Goal: Information Seeking & Learning: Learn about a topic

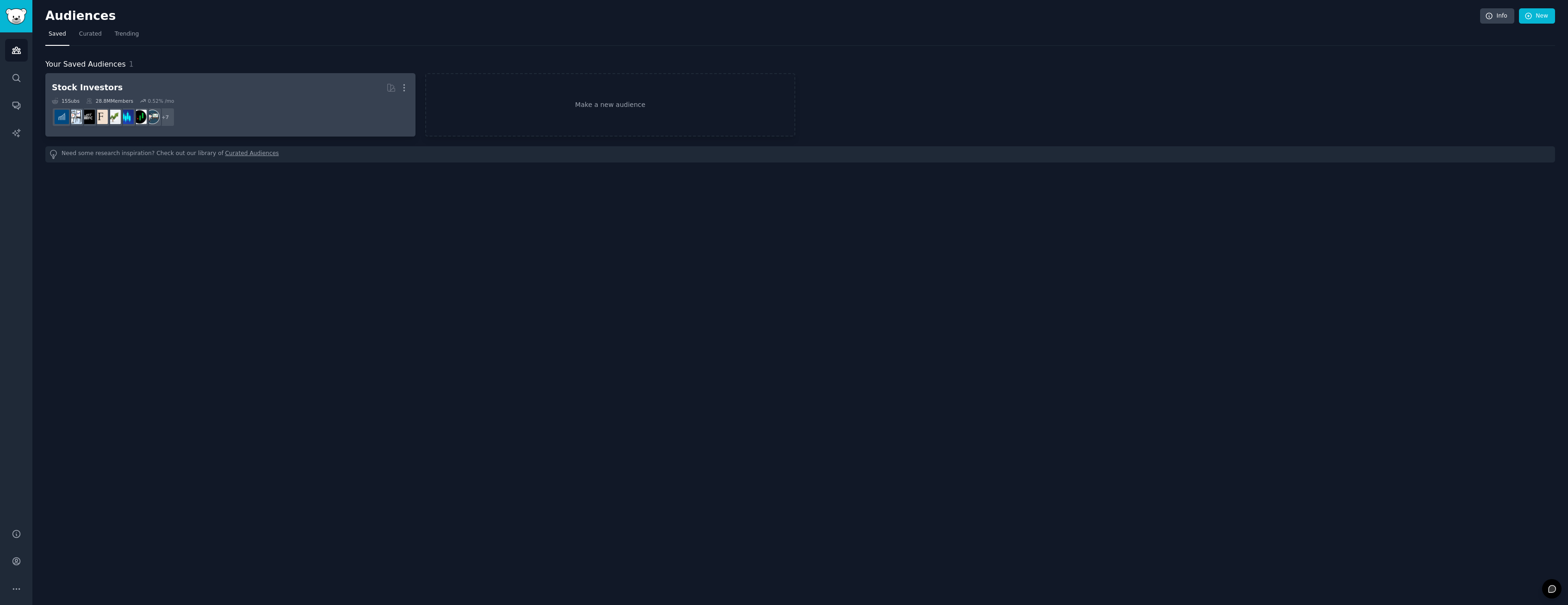
click at [323, 111] on dd "+ 7" at bounding box center [230, 117] width 357 height 26
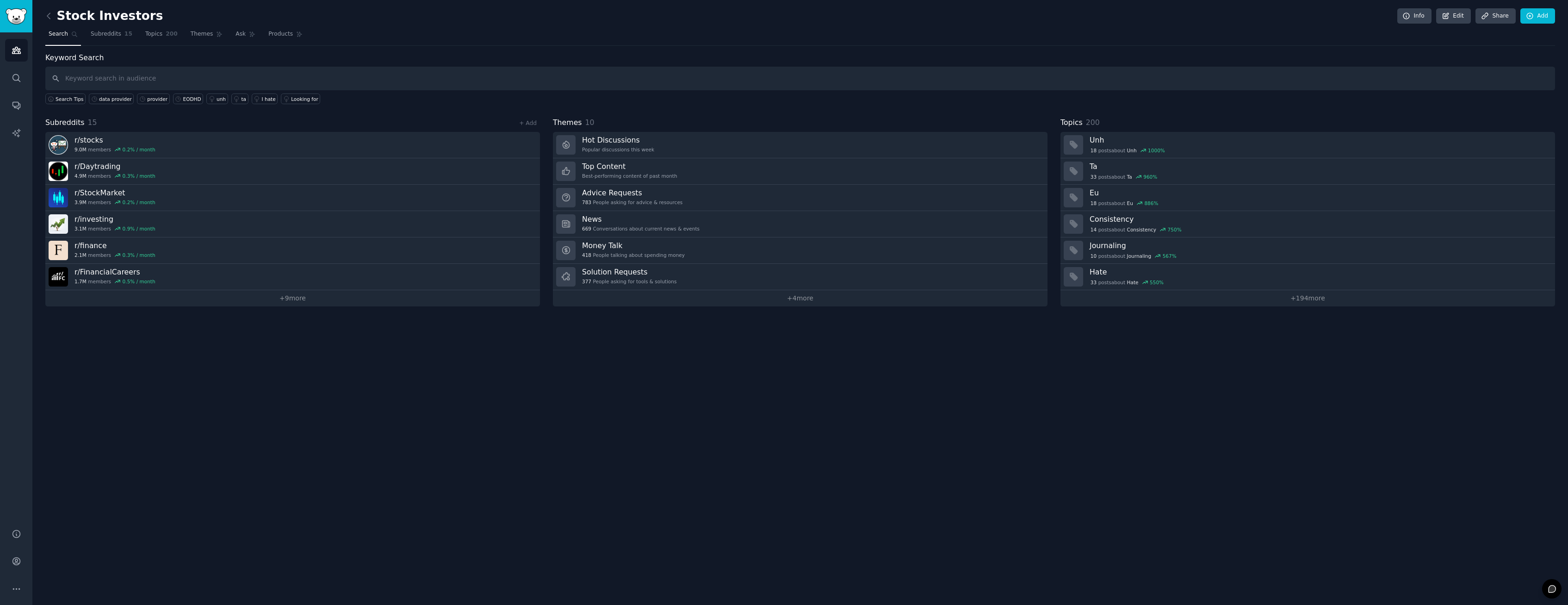
click at [85, 80] on input "text" at bounding box center [800, 78] width 1510 height 24
type input "flawed data"
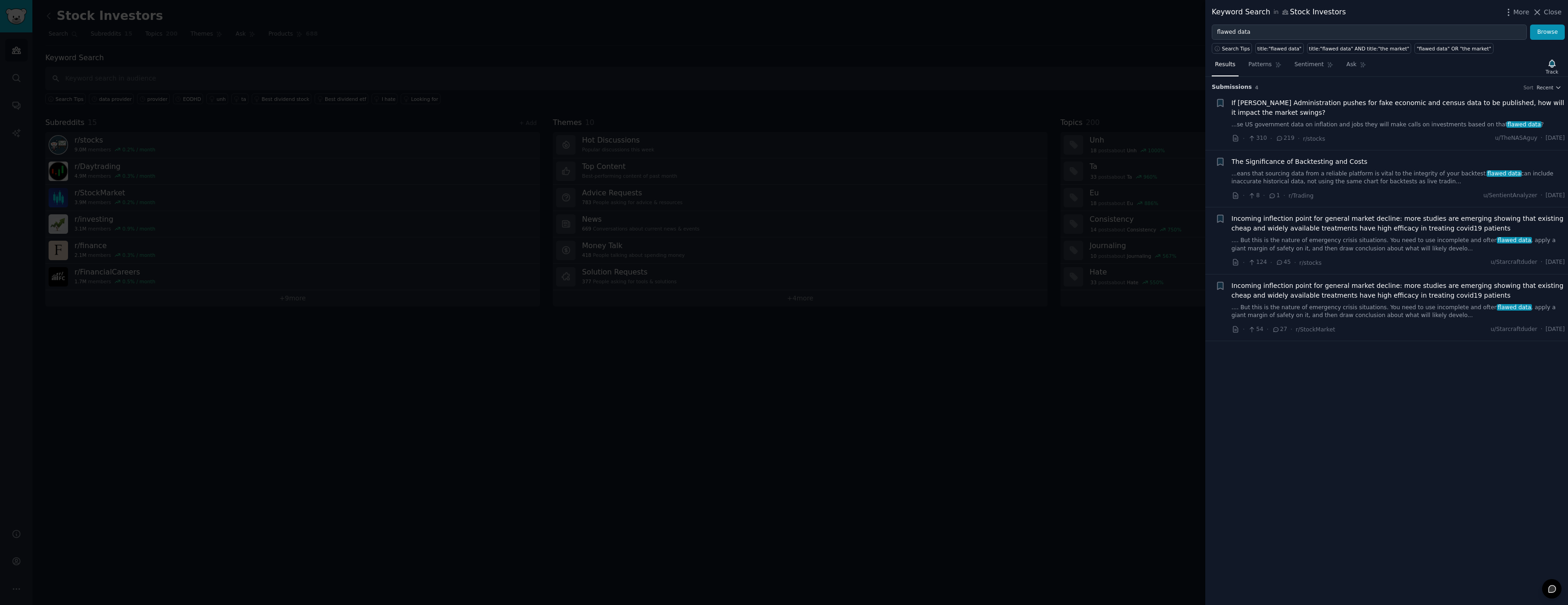
click at [1361, 179] on link "...eans that sourcing data from a reliable platform is vital to the integrity o…" at bounding box center [1399, 178] width 334 height 16
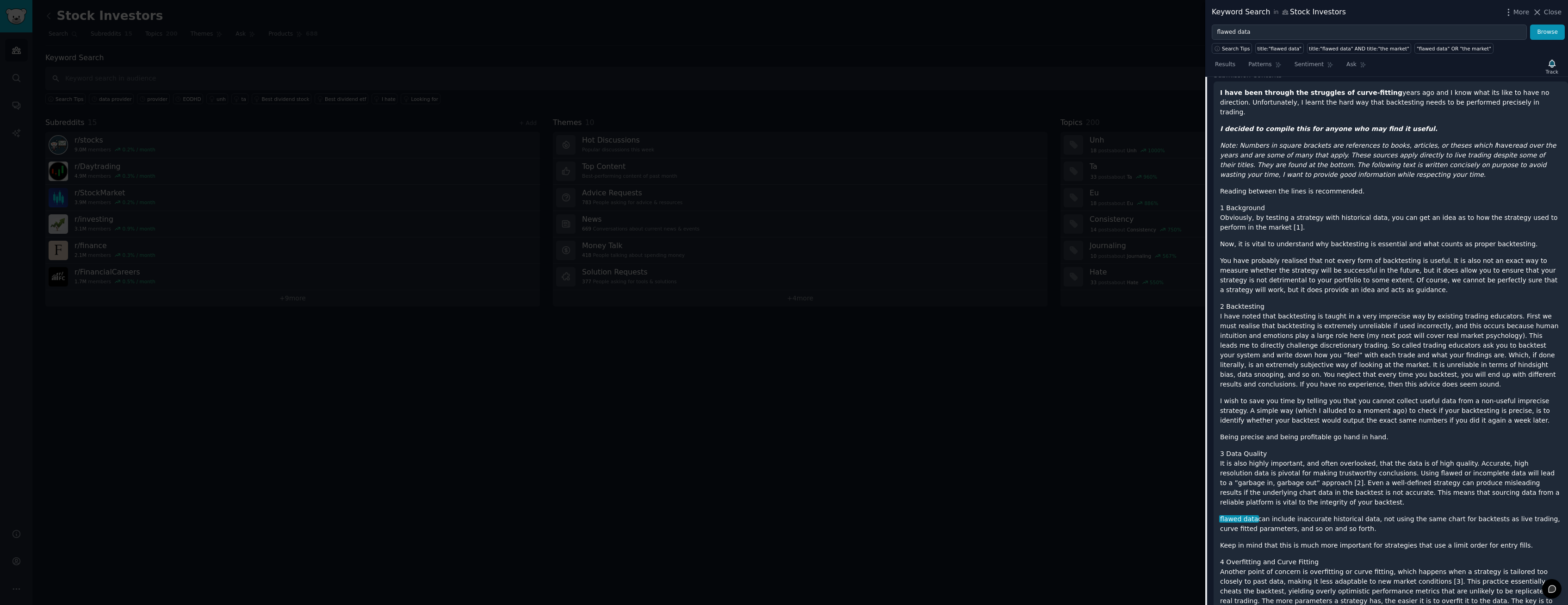
scroll to position [284, 0]
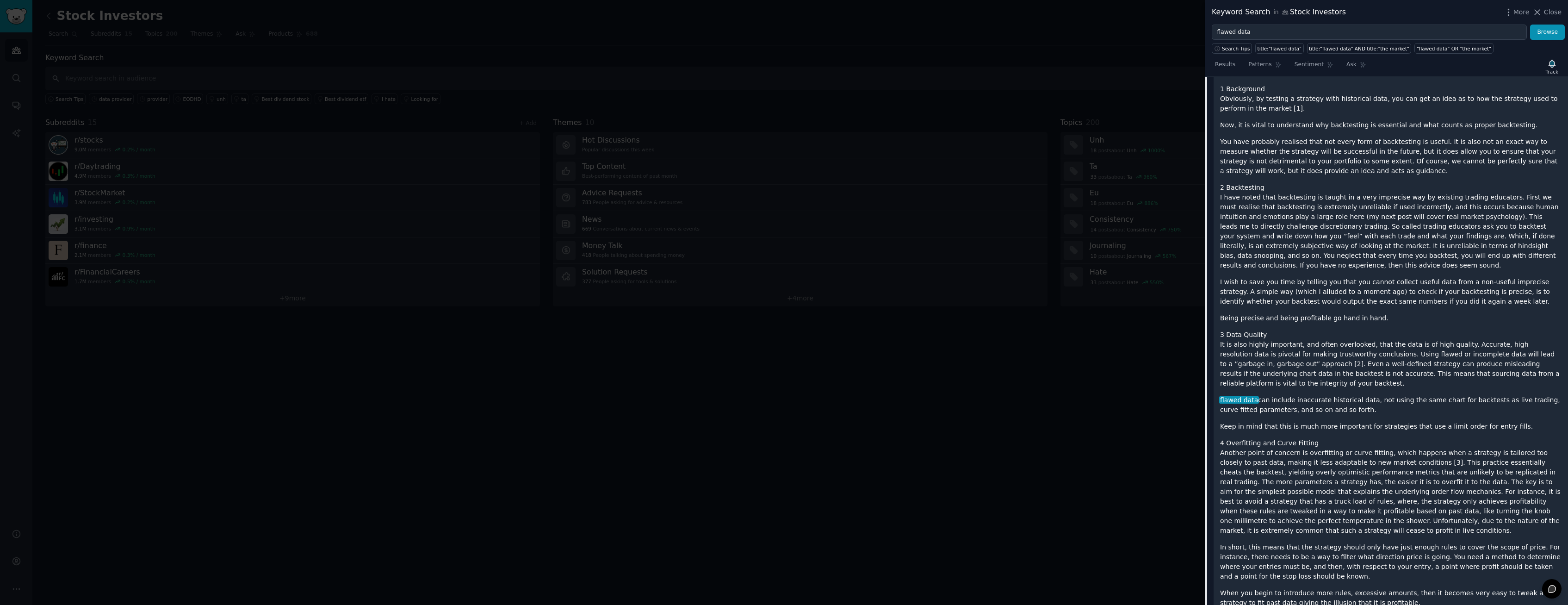
click at [736, 402] on div at bounding box center [784, 302] width 1568 height 605
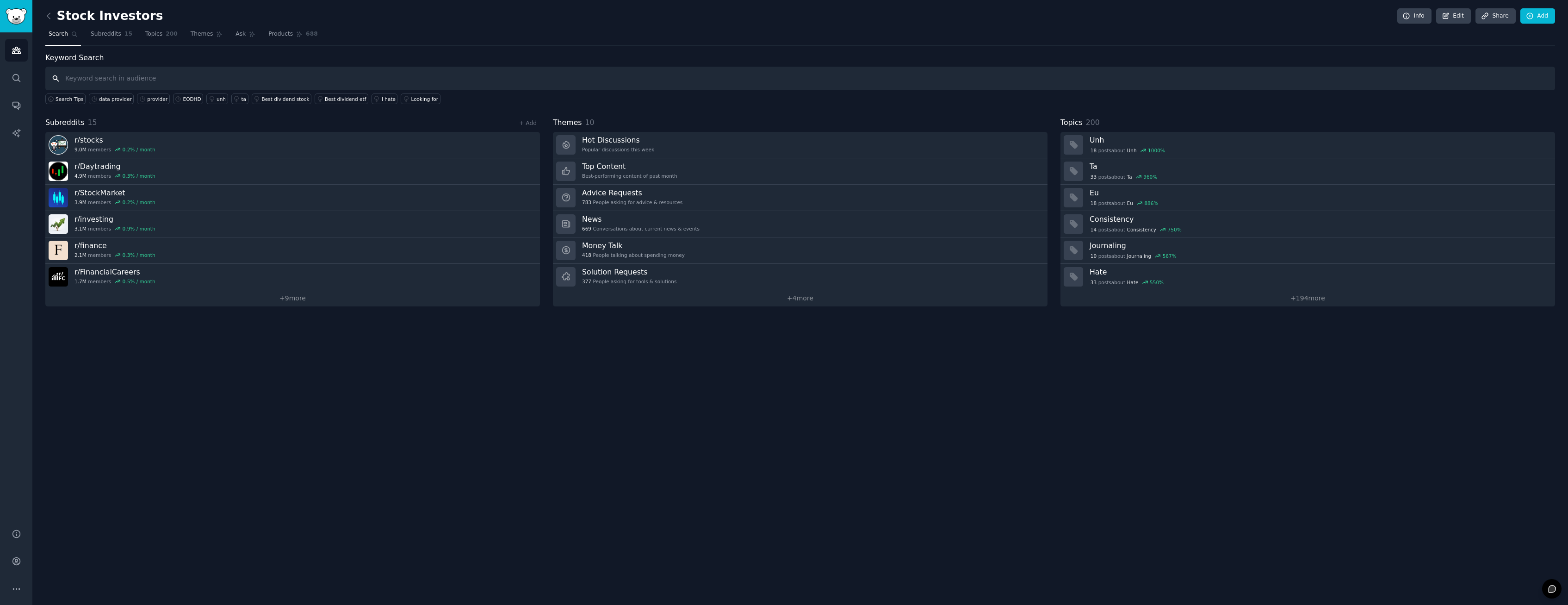
click at [147, 78] on input "text" at bounding box center [800, 78] width 1510 height 24
type input "flawed data"
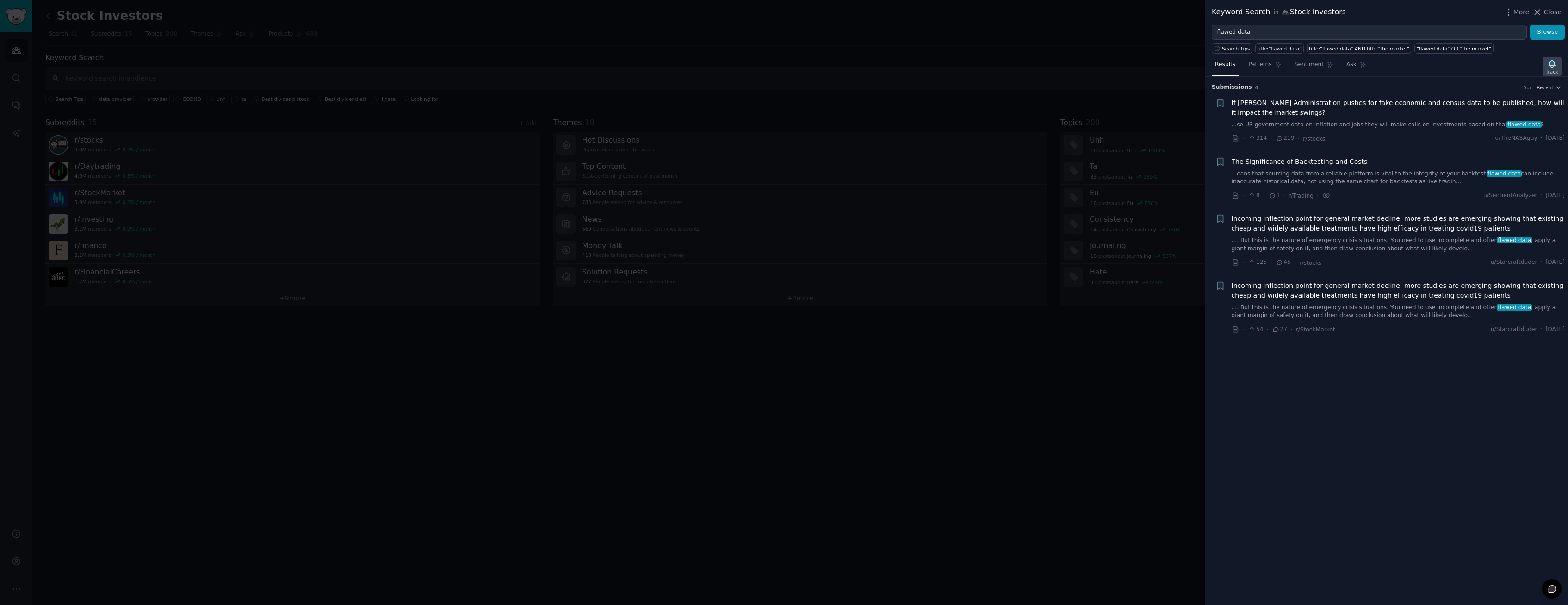
click at [1553, 67] on icon "button" at bounding box center [1552, 63] width 6 height 8
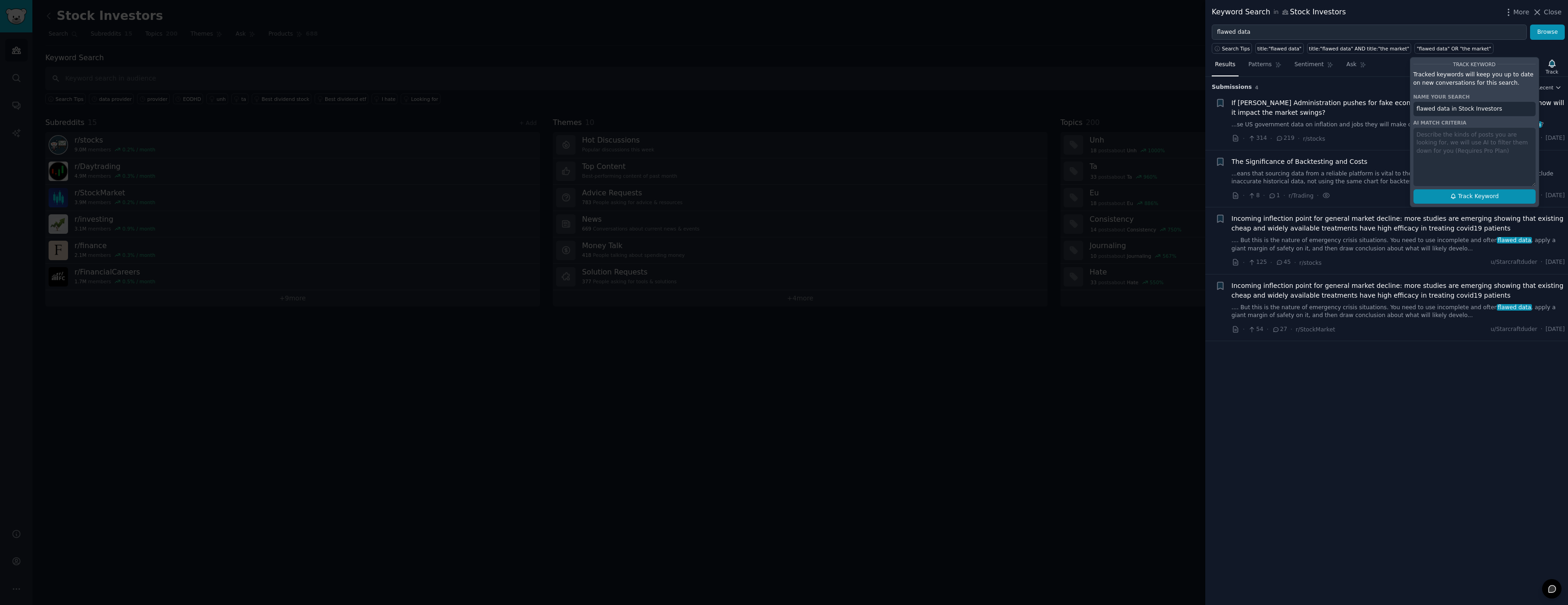
click at [1484, 195] on span "Track Keyword" at bounding box center [1478, 197] width 41 height 8
type input "flawed data in Stock Investors"
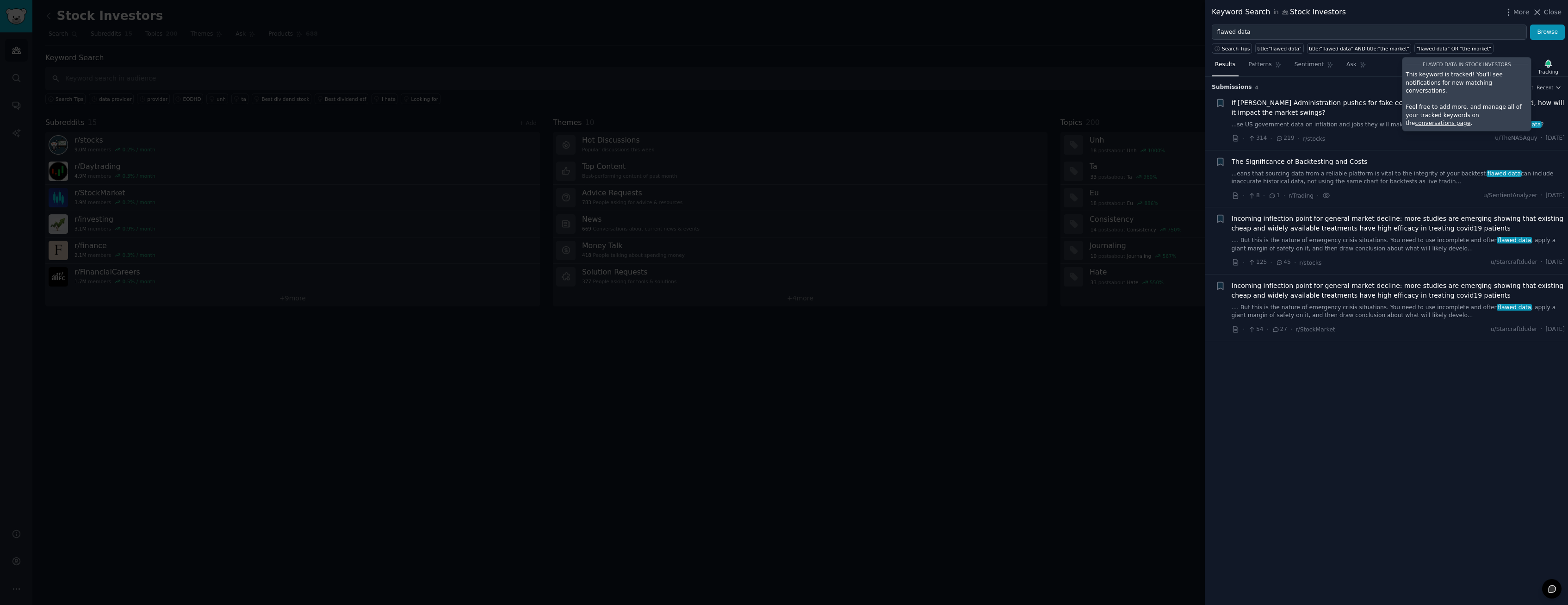
click at [820, 447] on div at bounding box center [784, 302] width 1568 height 605
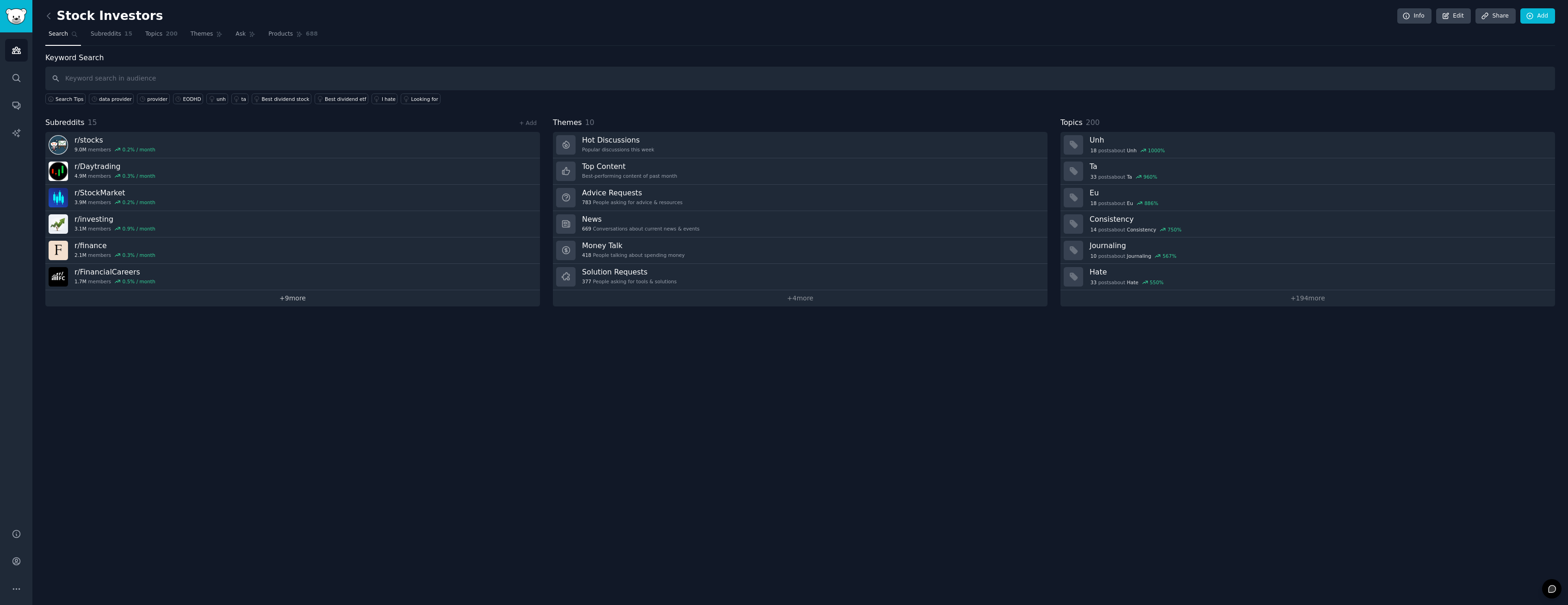
click at [370, 301] on link "+ 9 more" at bounding box center [293, 298] width 495 height 16
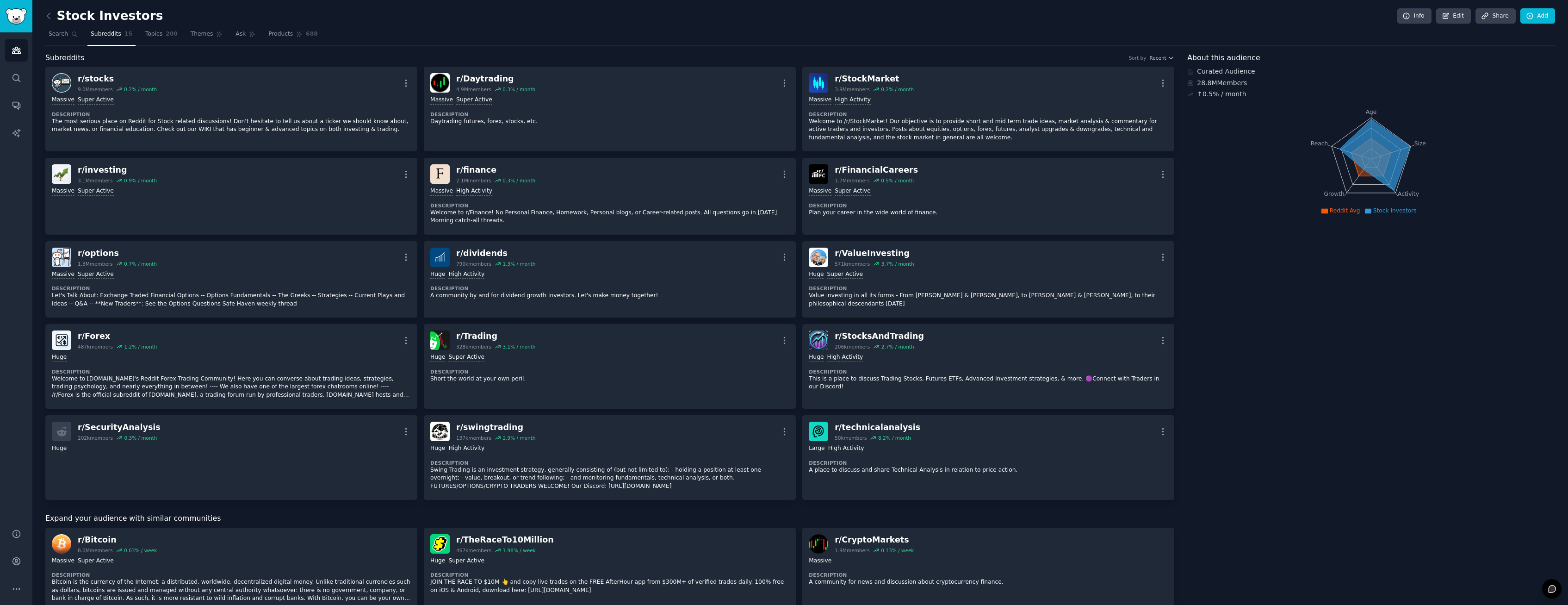
scroll to position [264, 0]
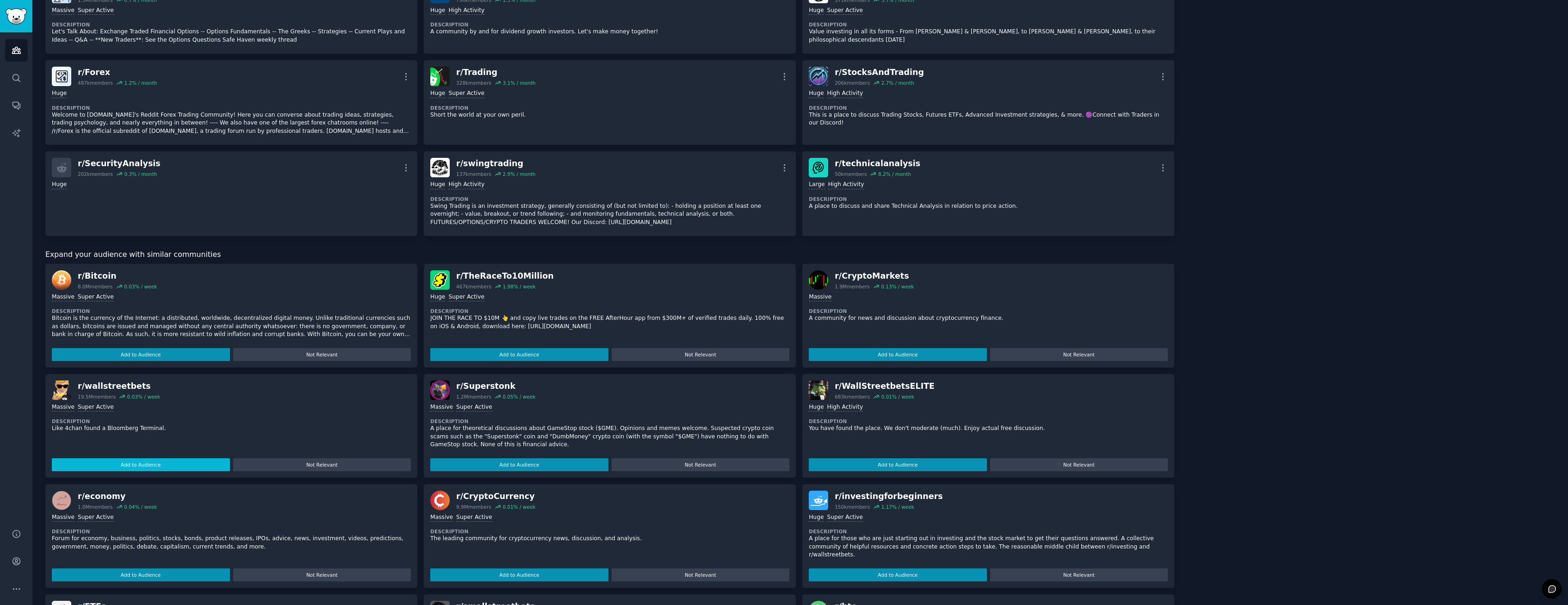
click at [179, 467] on button "Add to Audience" at bounding box center [141, 464] width 178 height 13
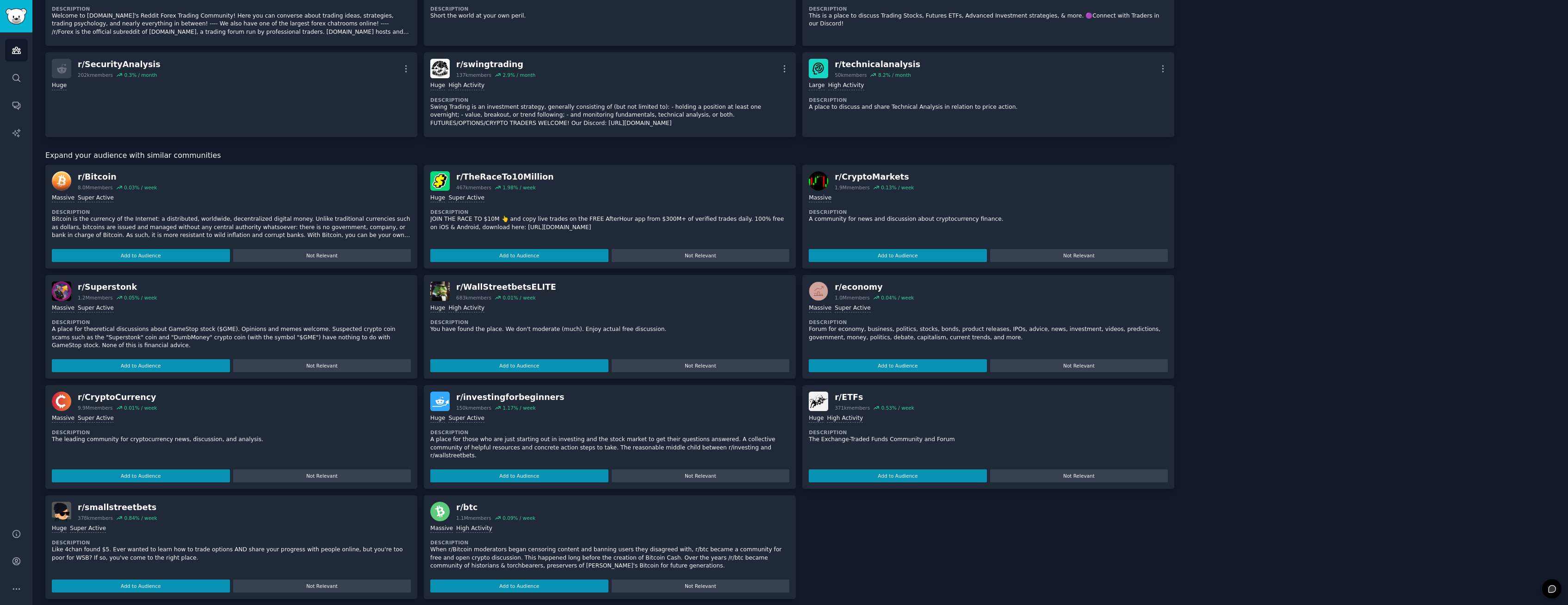
scroll to position [370, 0]
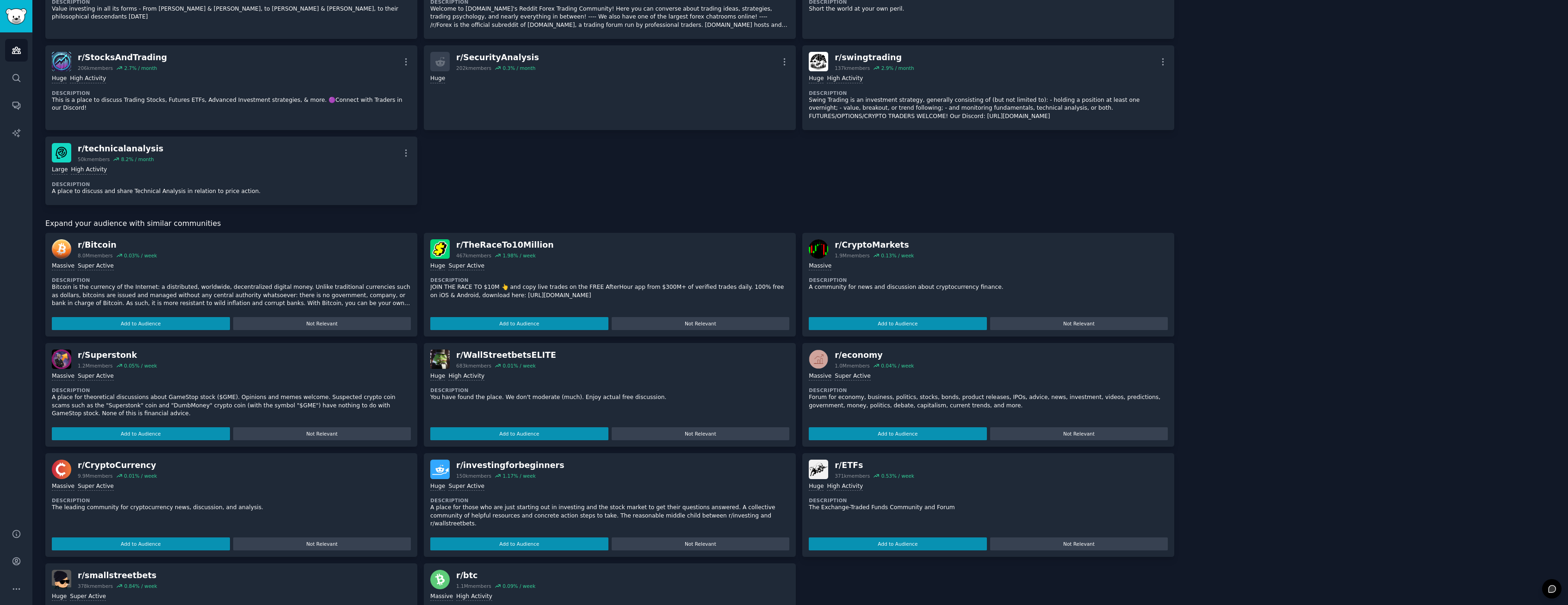
click at [186, 355] on div "r/ Superstonk 1.2M members 0.05 % / week" at bounding box center [231, 359] width 359 height 20
click at [181, 433] on button "Add to Audience" at bounding box center [141, 433] width 178 height 13
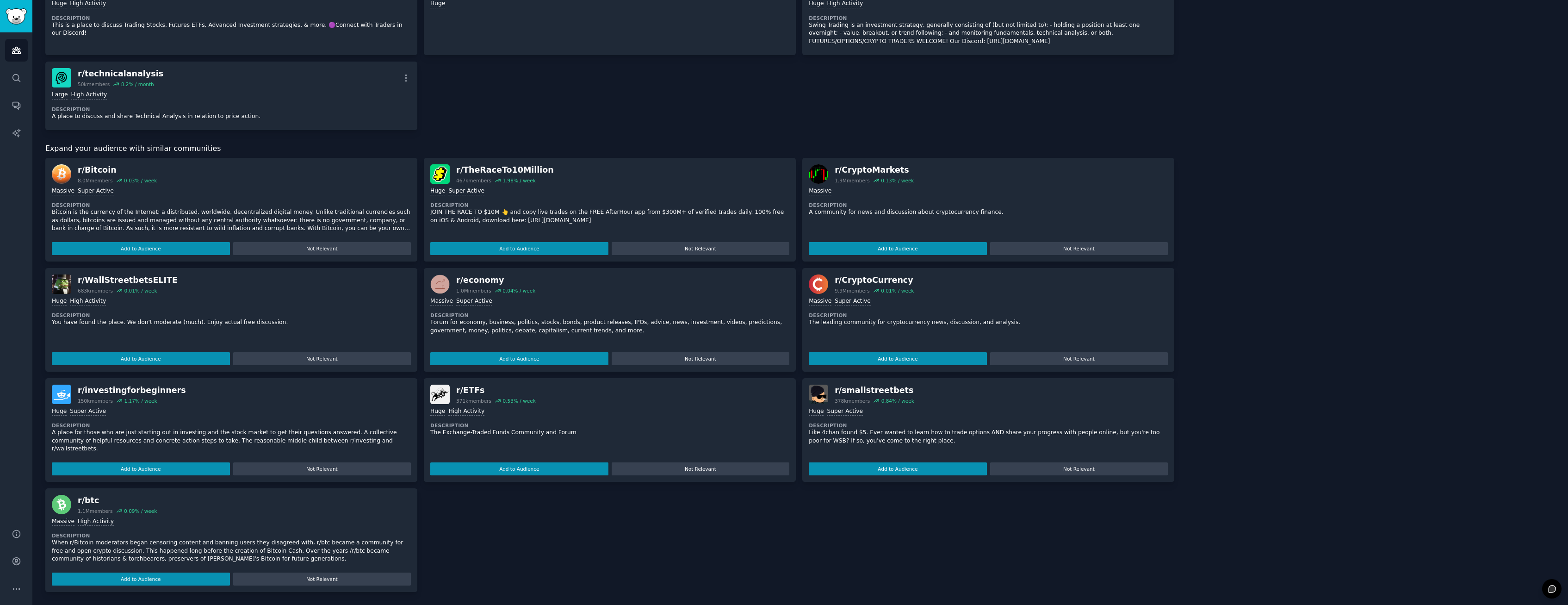
scroll to position [453, 0]
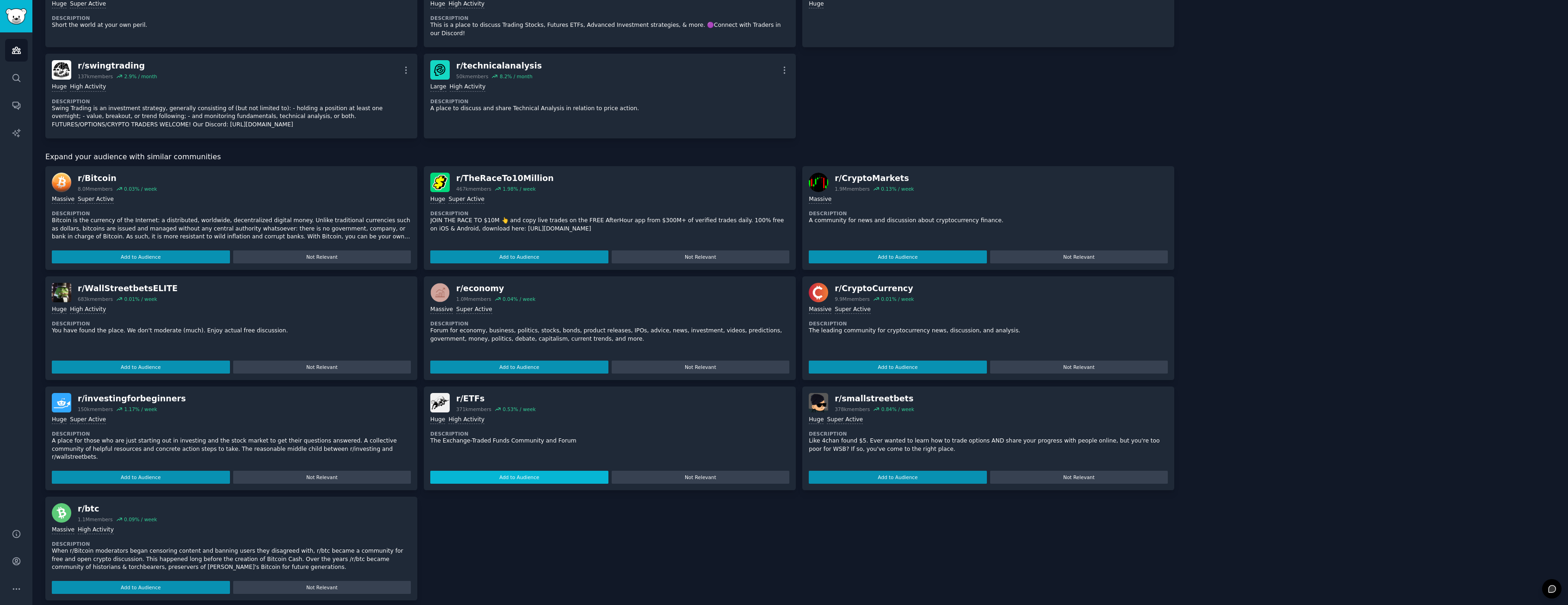
click at [497, 471] on button "Add to Audience" at bounding box center [519, 477] width 178 height 13
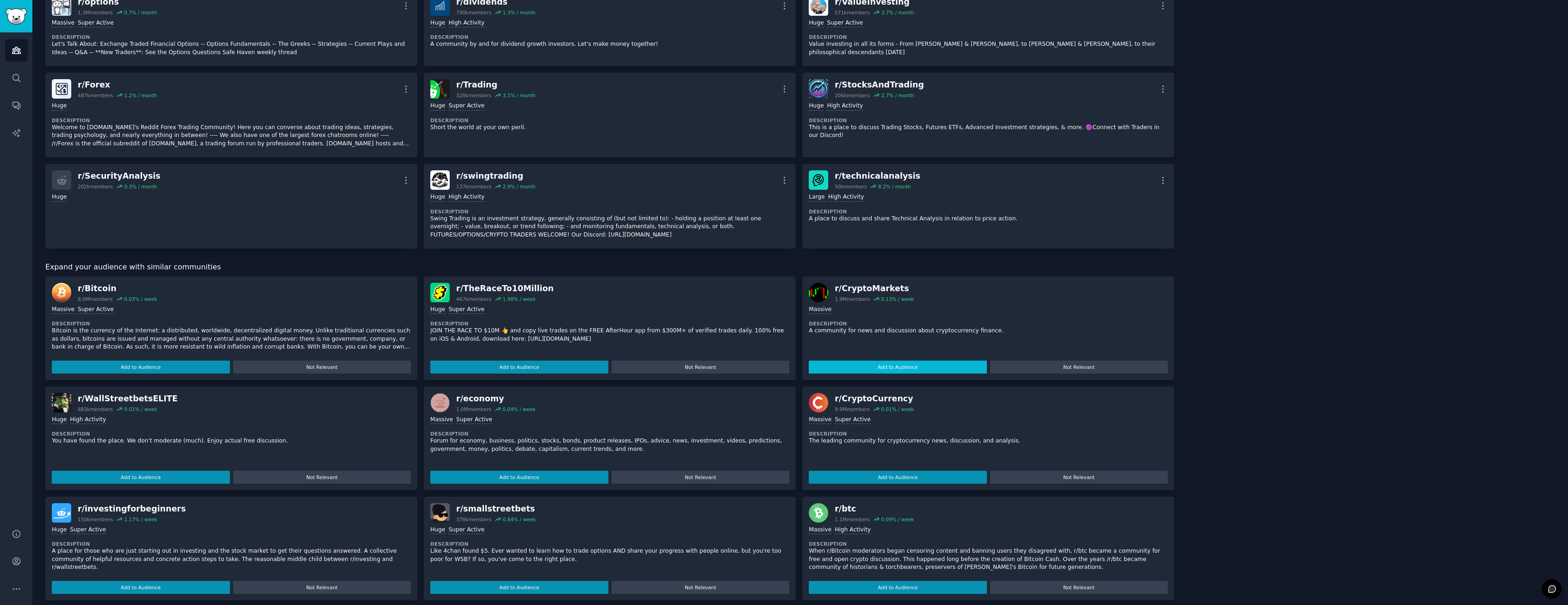
click at [866, 367] on button "Add to Audience" at bounding box center [898, 367] width 178 height 13
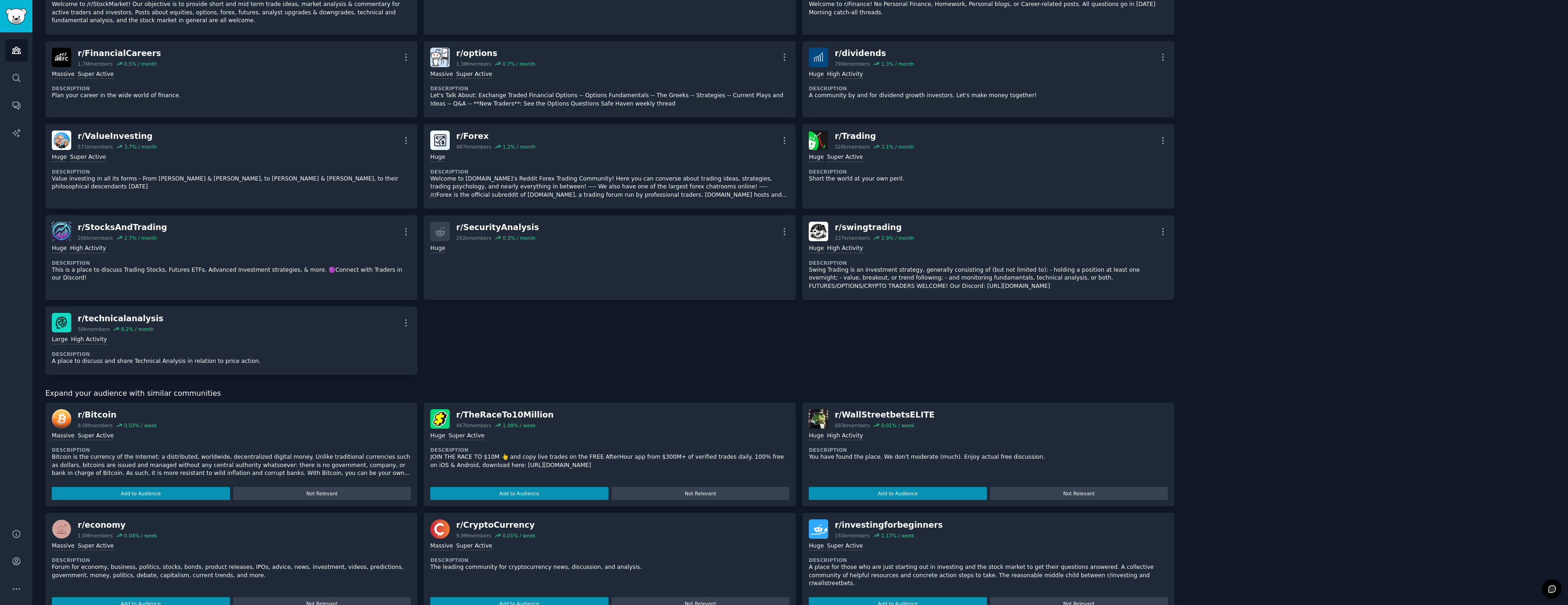
scroll to position [426, 0]
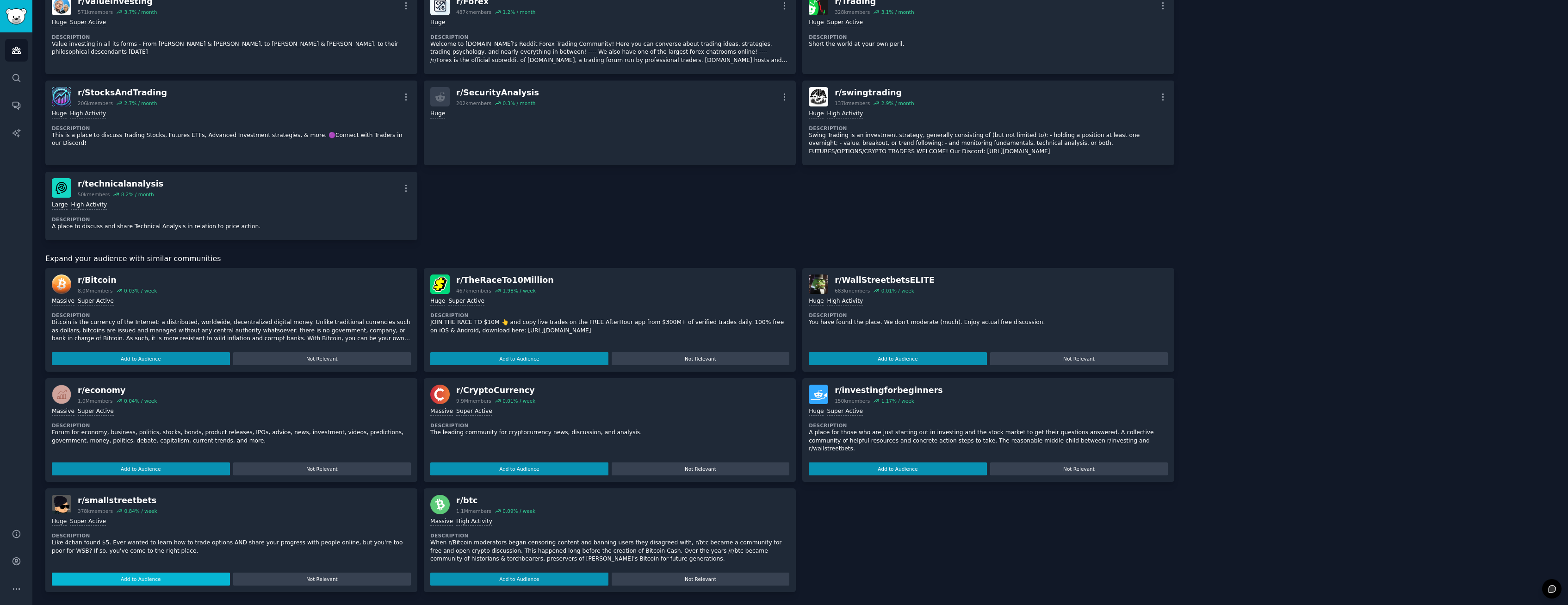
click at [160, 576] on button "Add to Audience" at bounding box center [141, 579] width 178 height 13
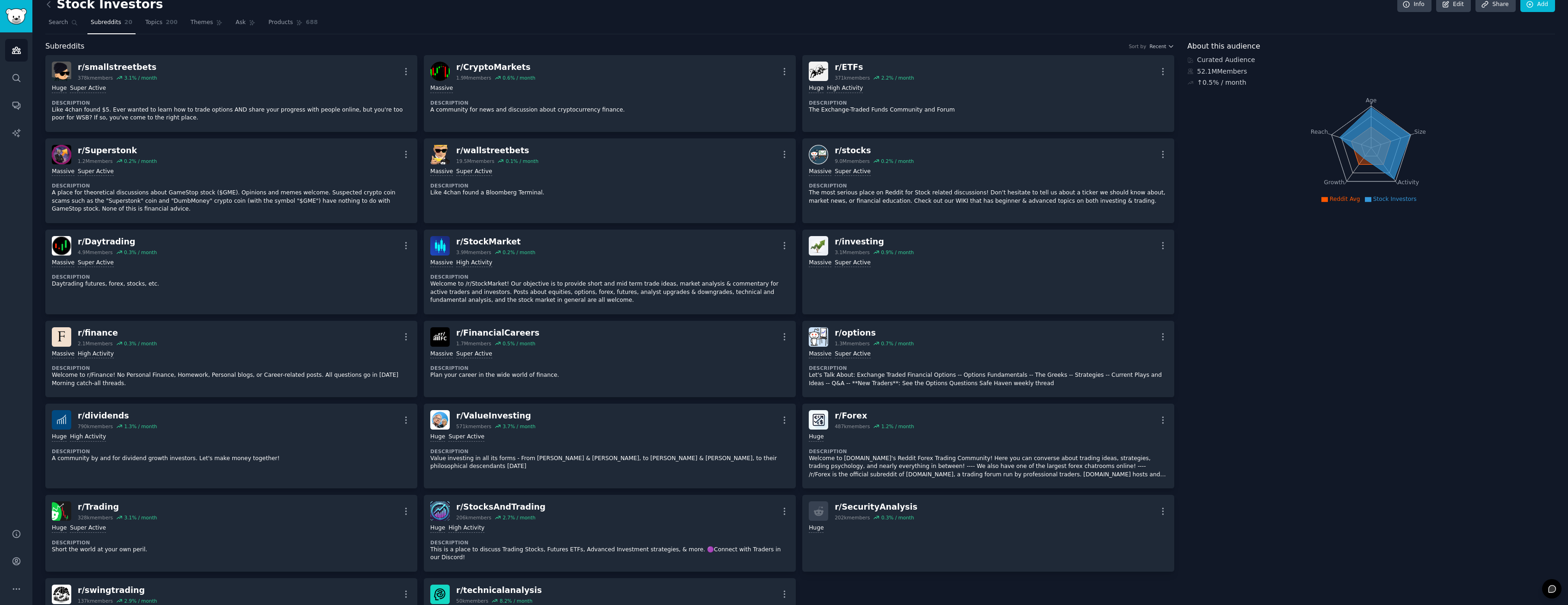
scroll to position [0, 0]
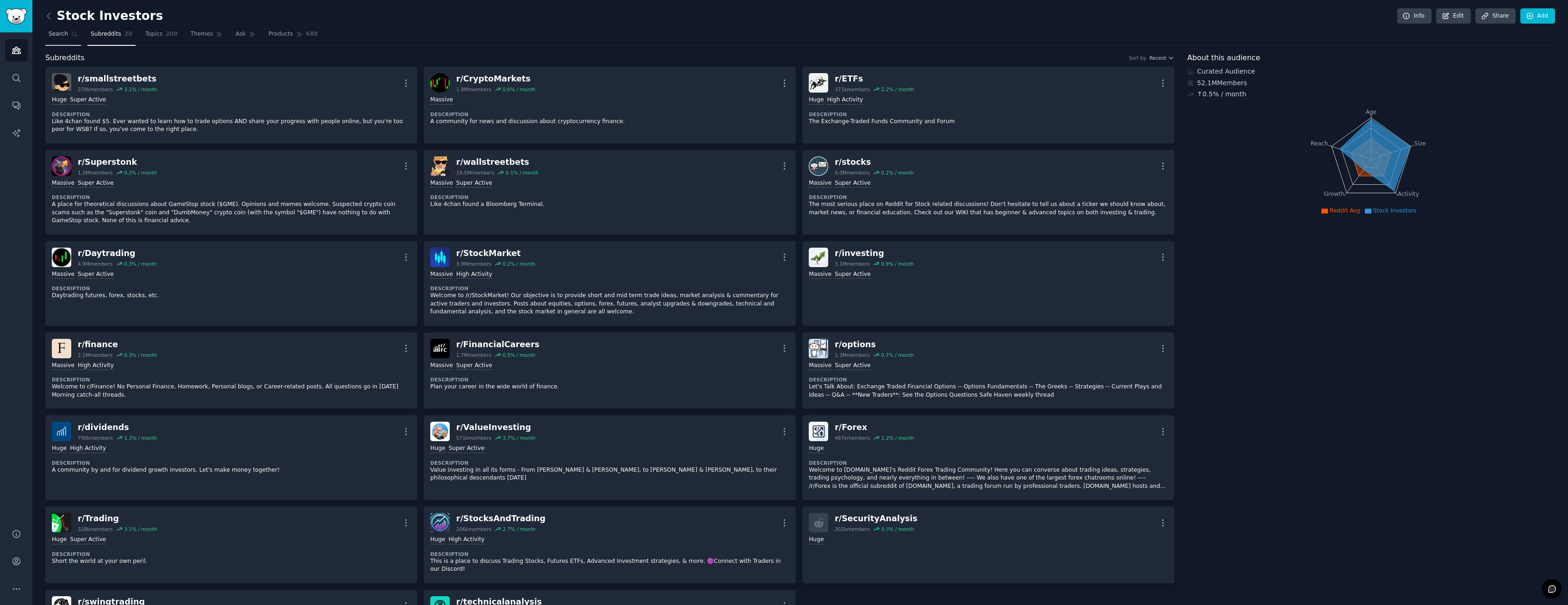
click at [62, 35] on span "Search" at bounding box center [58, 34] width 20 height 8
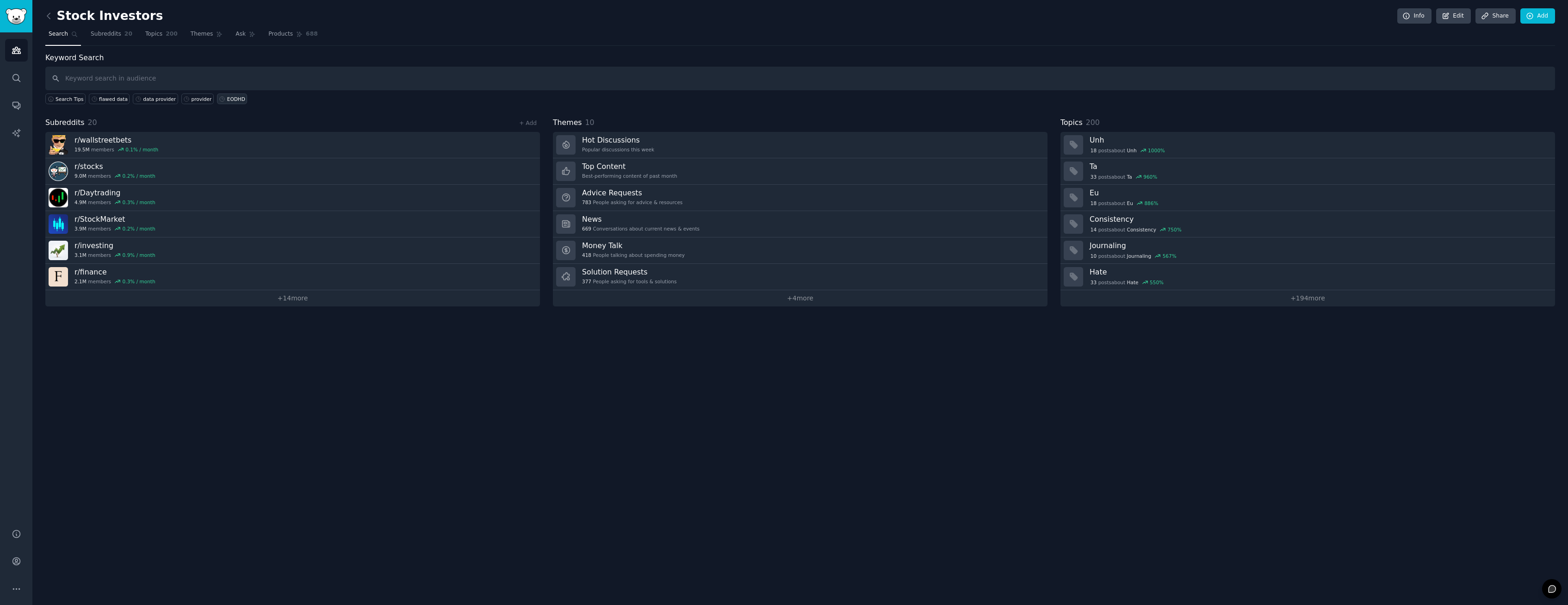
click at [227, 99] on div "EODHD" at bounding box center [237, 99] width 18 height 6
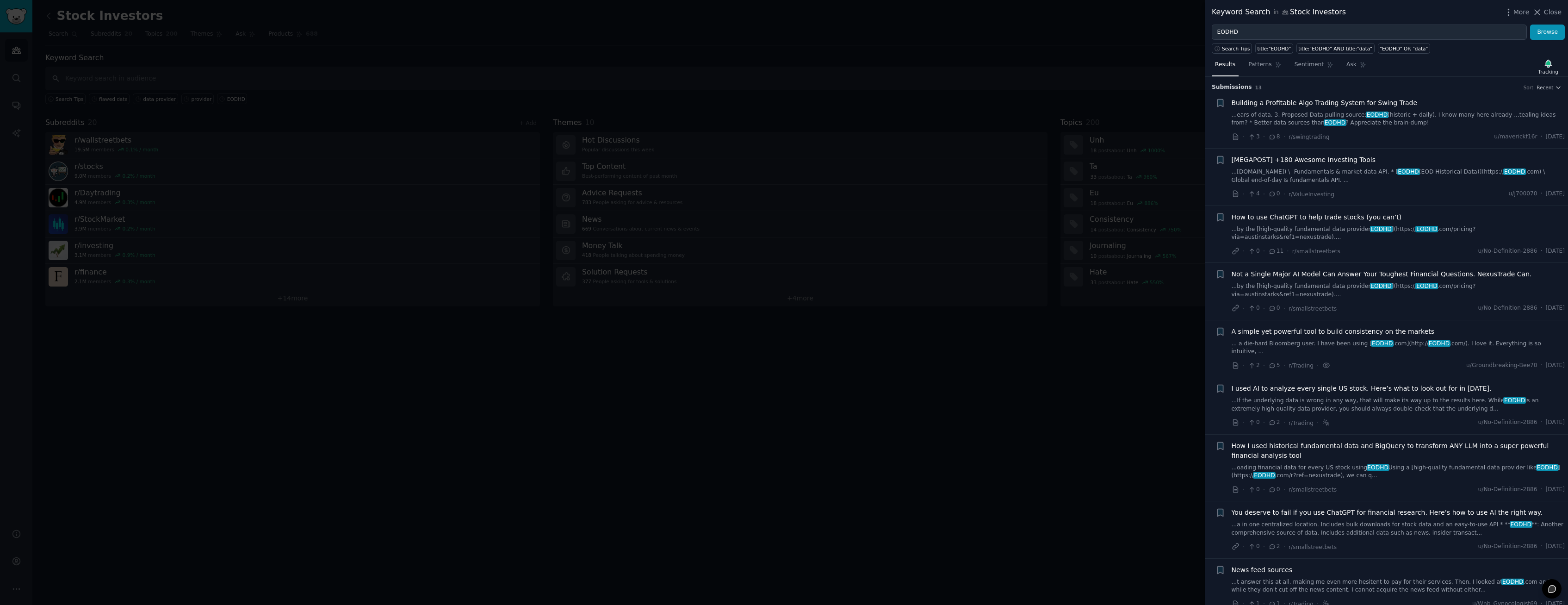
click at [1447, 221] on div "How to use ChatGPT to help trade stocks (you can’t)" at bounding box center [1399, 217] width 334 height 10
click at [1445, 229] on link "...by the [high-quality fundamental data provider EODHD ](https:// EODHD .com/p…" at bounding box center [1399, 233] width 334 height 16
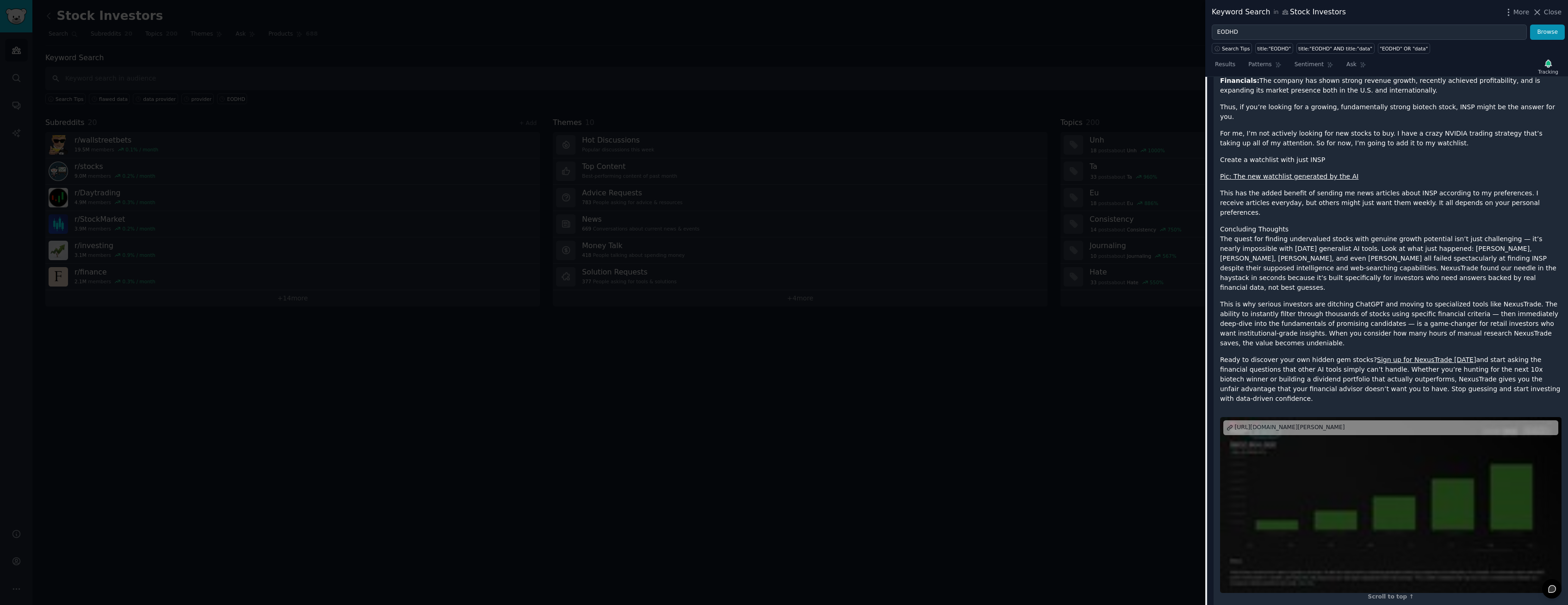
scroll to position [1870, 0]
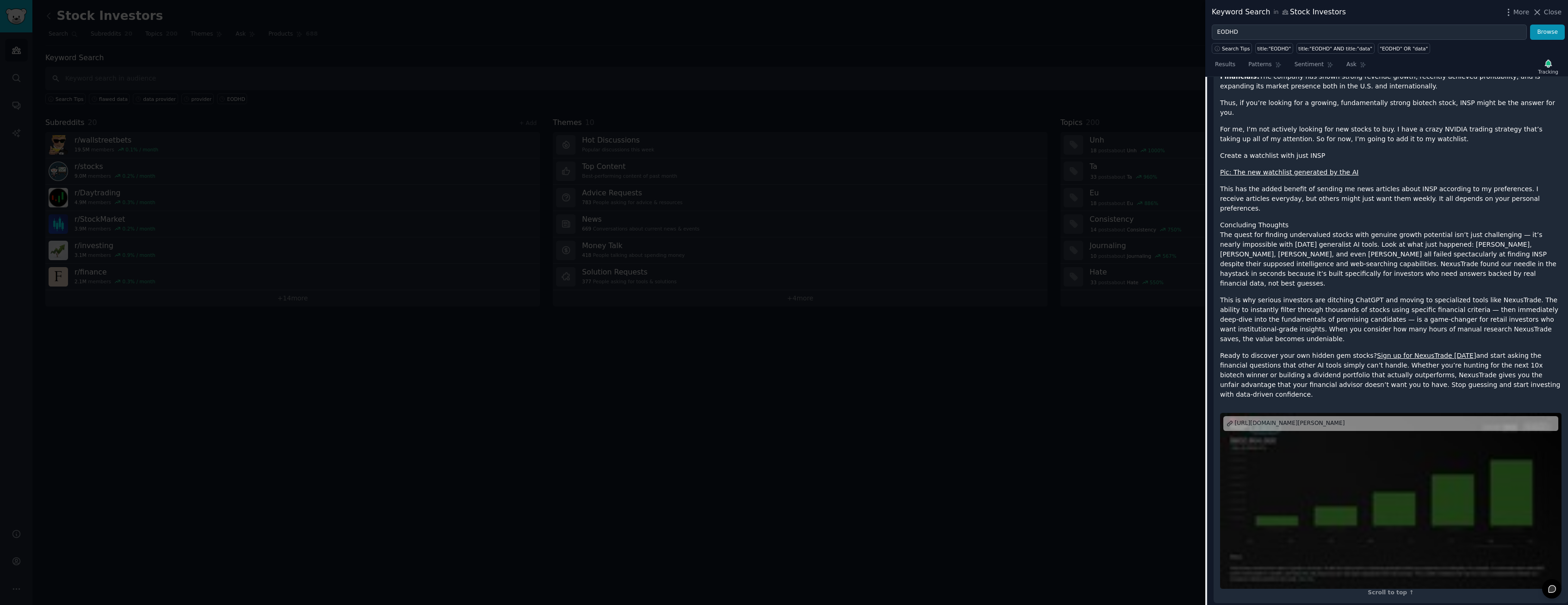
click at [1061, 400] on div at bounding box center [784, 302] width 1568 height 605
